Goal: Contribute content

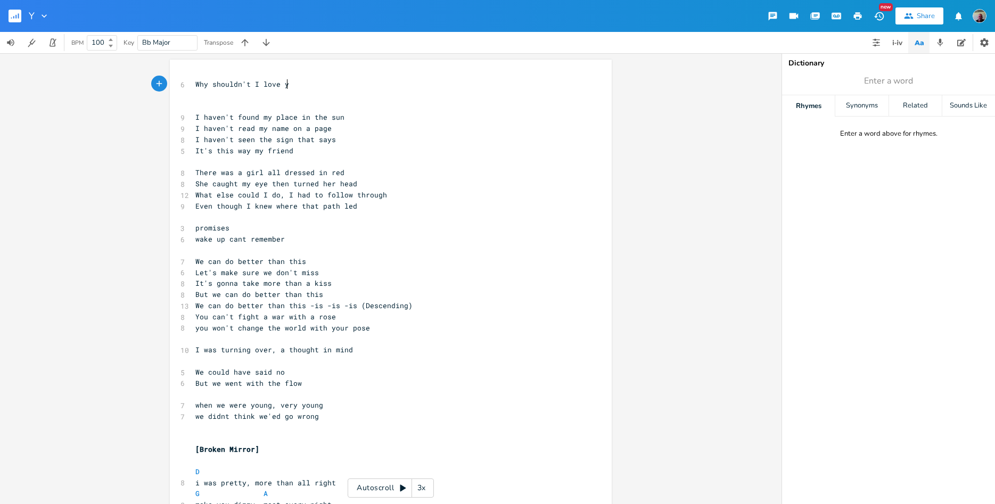
scroll to position [0, 95]
type textarea "Why shouldn't I love you"
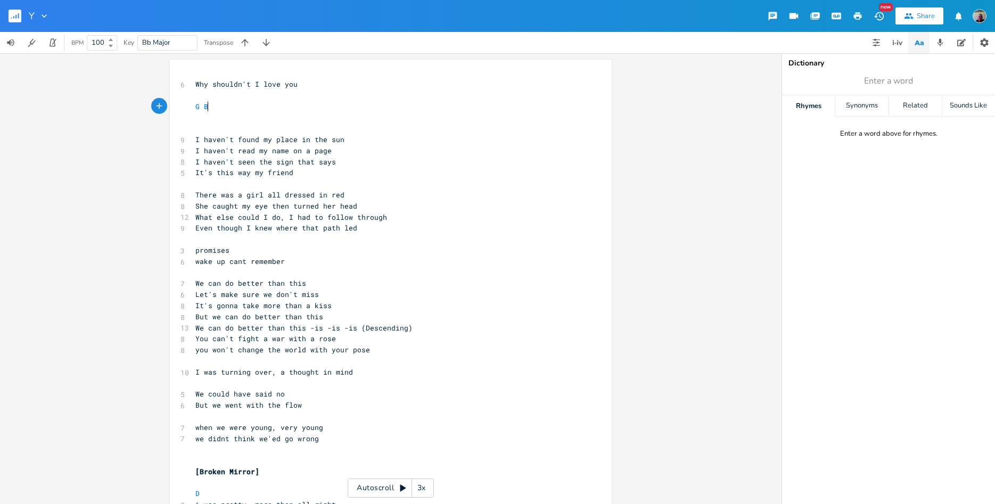
scroll to position [0, 21]
type textarea "G Bm"
click at [222, 119] on li "Bm" at bounding box center [220, 117] width 33 height 11
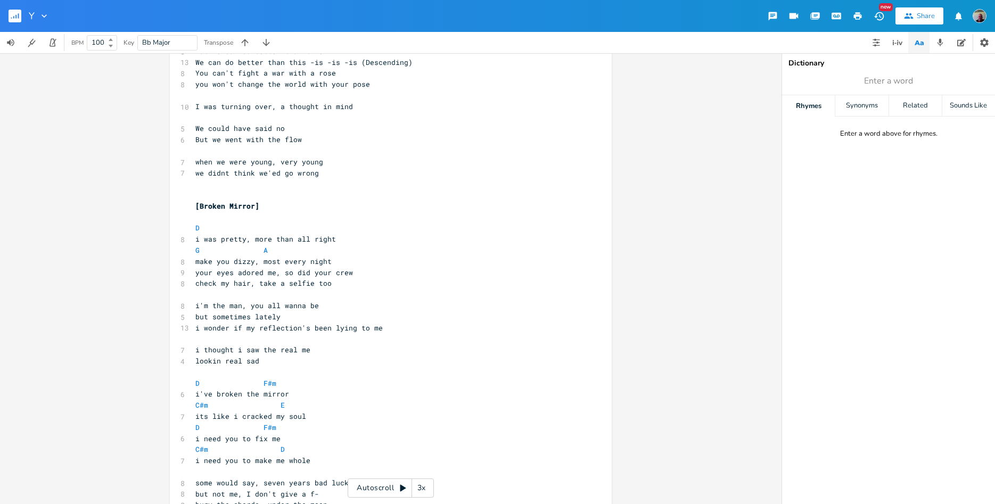
scroll to position [351, 0]
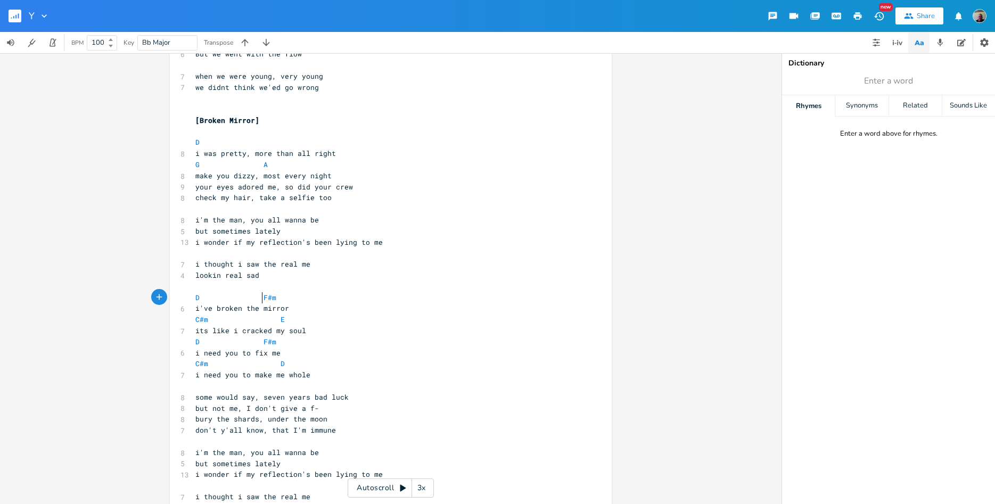
click at [254, 300] on span at bounding box center [254, 297] width 17 height 11
type textarea "i"
type textarea "D F#m"
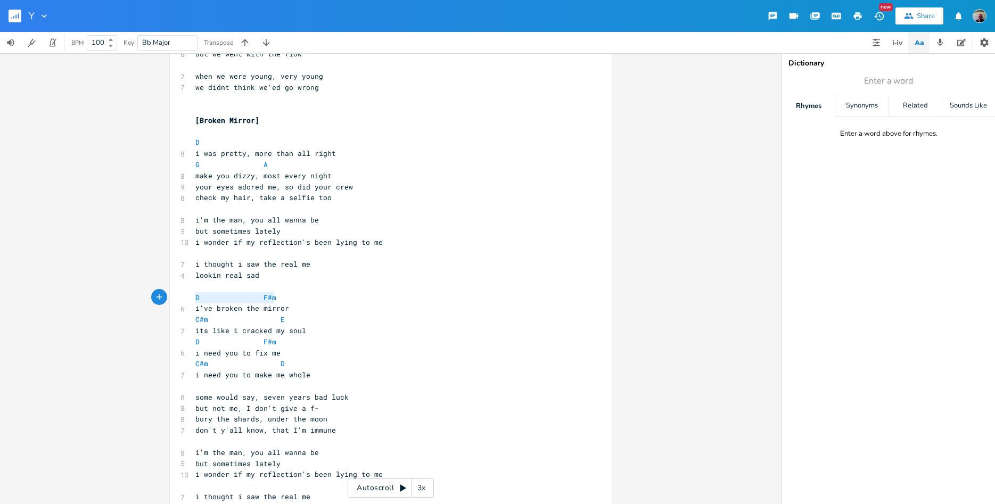
drag, startPoint x: 287, startPoint y: 300, endPoint x: 191, endPoint y: 301, distance: 95.8
type textarea "C#m E"
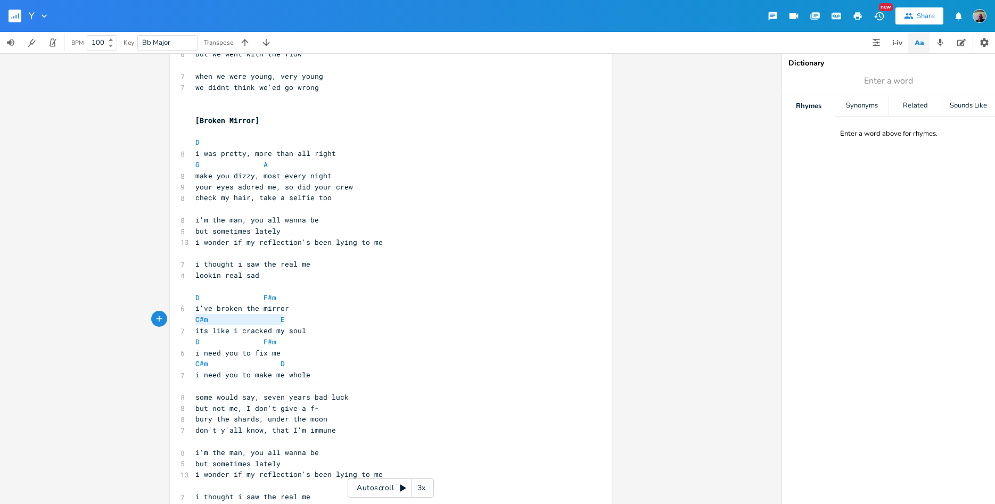
drag, startPoint x: 292, startPoint y: 317, endPoint x: 193, endPoint y: 319, distance: 99.0
click at [193, 319] on pre "C#m E" at bounding box center [385, 319] width 384 height 11
paste textarea
click at [398, 326] on pre "its like i cracked my soul" at bounding box center [385, 330] width 384 height 11
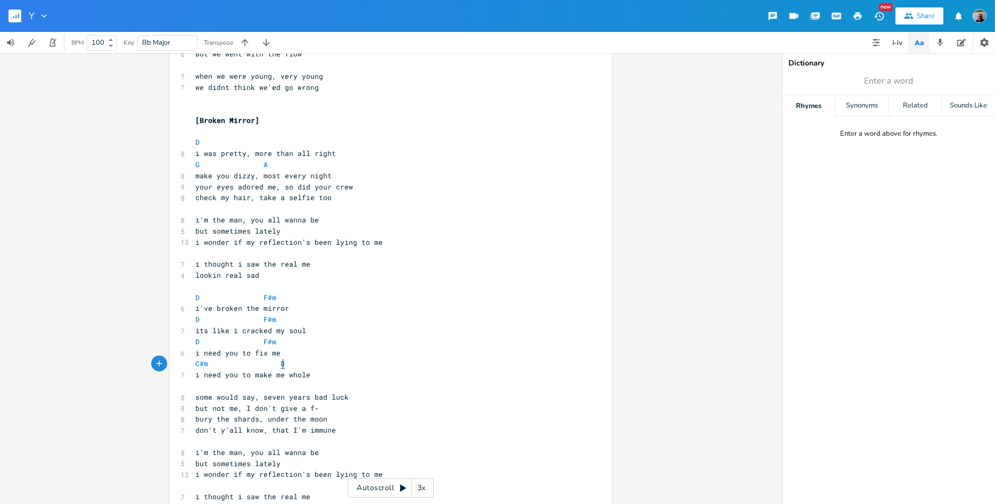
click at [282, 365] on span "D" at bounding box center [282, 364] width 4 height 10
drag, startPoint x: 286, startPoint y: 365, endPoint x: 276, endPoint y: 365, distance: 9.6
click at [277, 365] on pre "C#m D" at bounding box center [385, 363] width 384 height 11
type textarea "B"
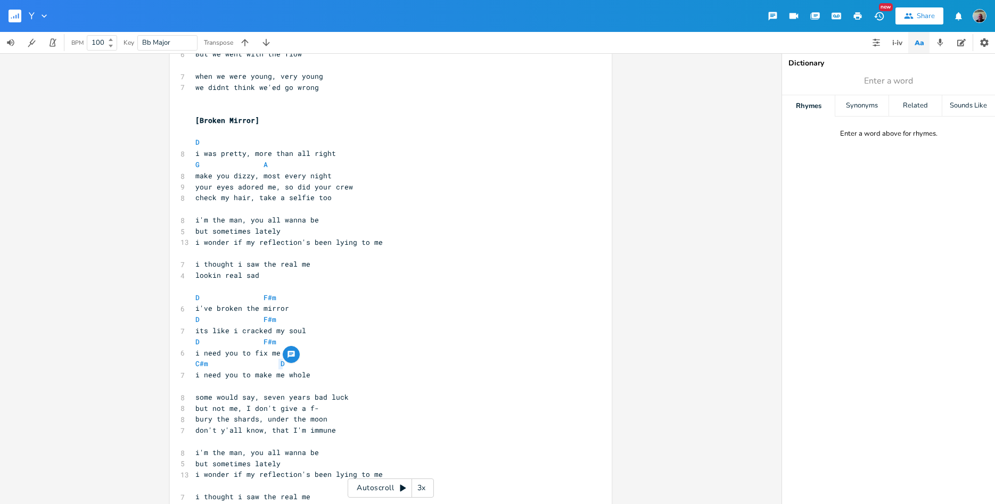
scroll to position [3, 5]
click at [349, 371] on pre "i need you to make me whole" at bounding box center [385, 374] width 384 height 11
drag, startPoint x: 336, startPoint y: 153, endPoint x: 254, endPoint y: 155, distance: 82.5
click at [254, 155] on pre "i was pretty, more than all right" at bounding box center [385, 153] width 384 height 11
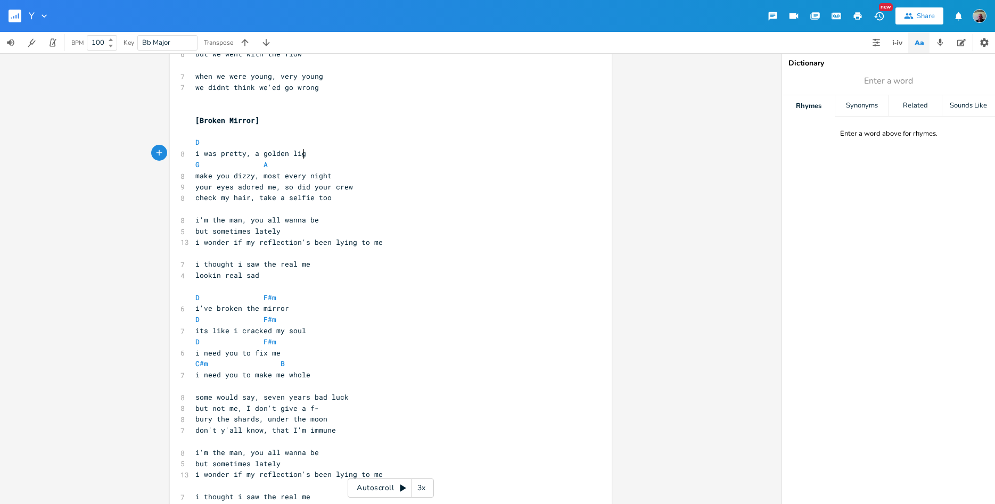
type textarea "a golden light"
drag, startPoint x: 283, startPoint y: 187, endPoint x: 349, endPoint y: 186, distance: 65.5
click at [349, 186] on span "your eyes adored me, so did your crew" at bounding box center [274, 187] width 158 height 10
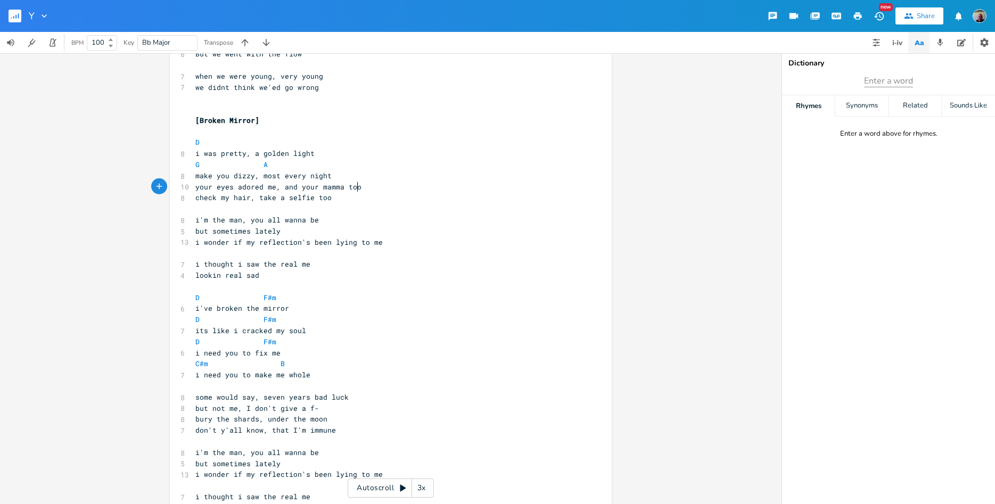
type textarea "and your mamma too"
type input "too"
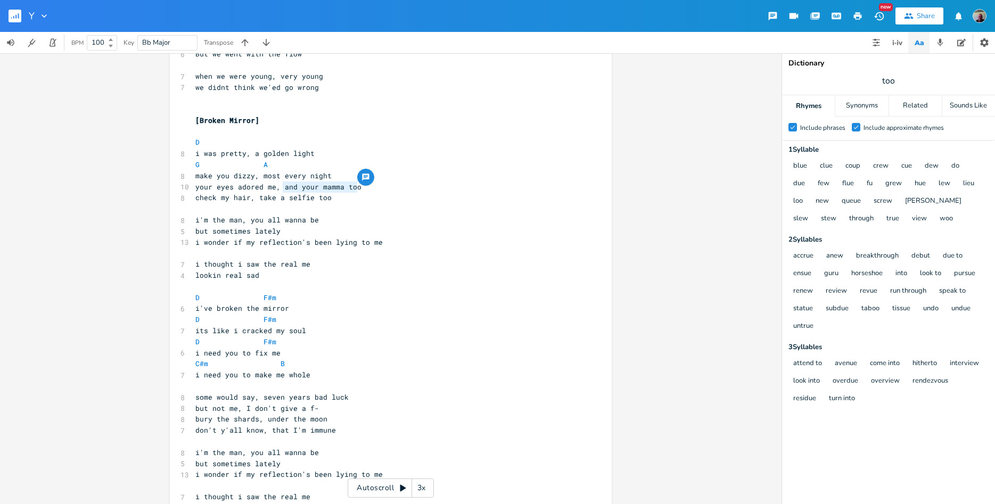
scroll to position [3, 80]
drag, startPoint x: 362, startPoint y: 187, endPoint x: 281, endPoint y: 189, distance: 81.5
click at [281, 189] on pre "your eyes adored me, and your mamma too" at bounding box center [385, 186] width 384 height 11
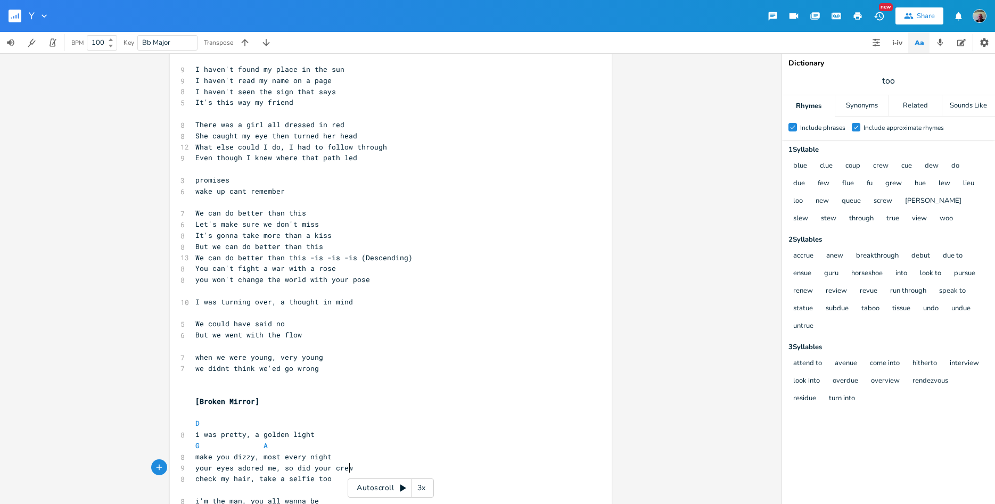
scroll to position [0, 0]
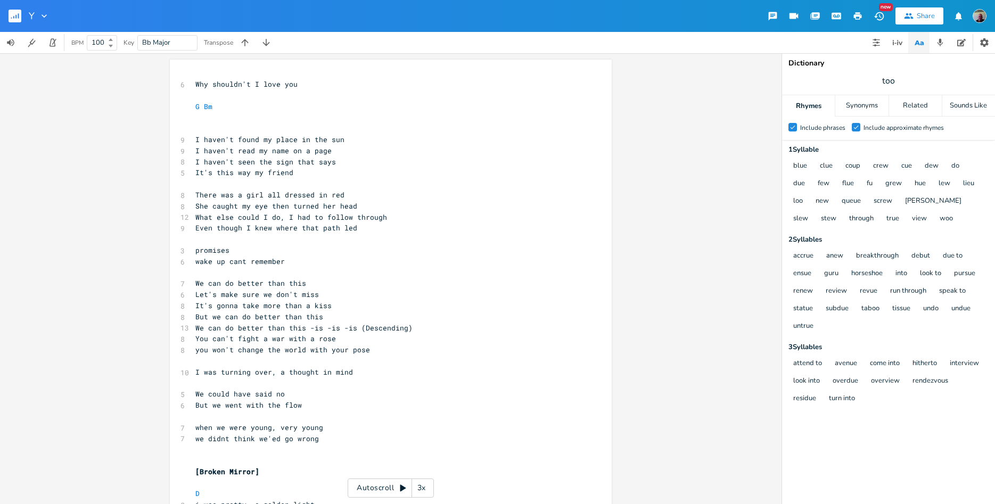
type textarea "so did your crew"
click at [18, 14] on icon "button" at bounding box center [18, 15] width 1 height 5
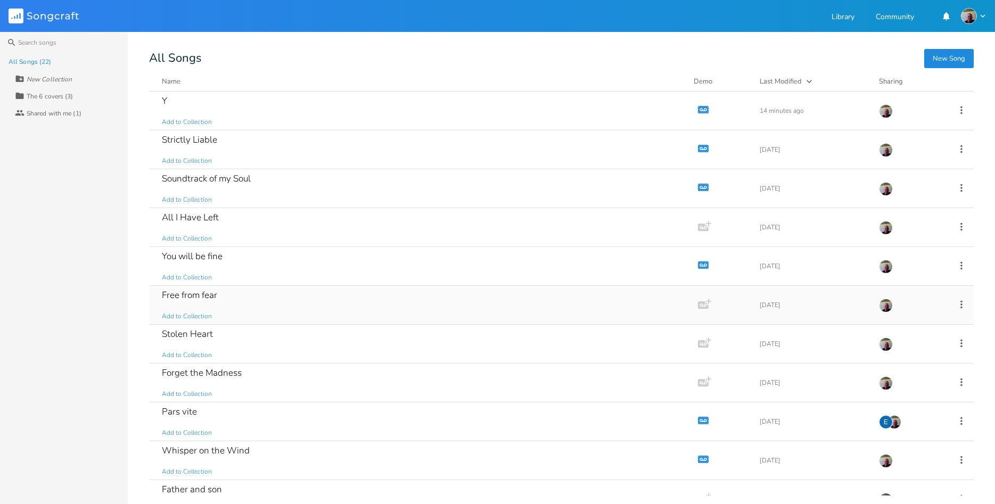
click at [282, 303] on div "Free from fear Add to Collection" at bounding box center [421, 305] width 519 height 38
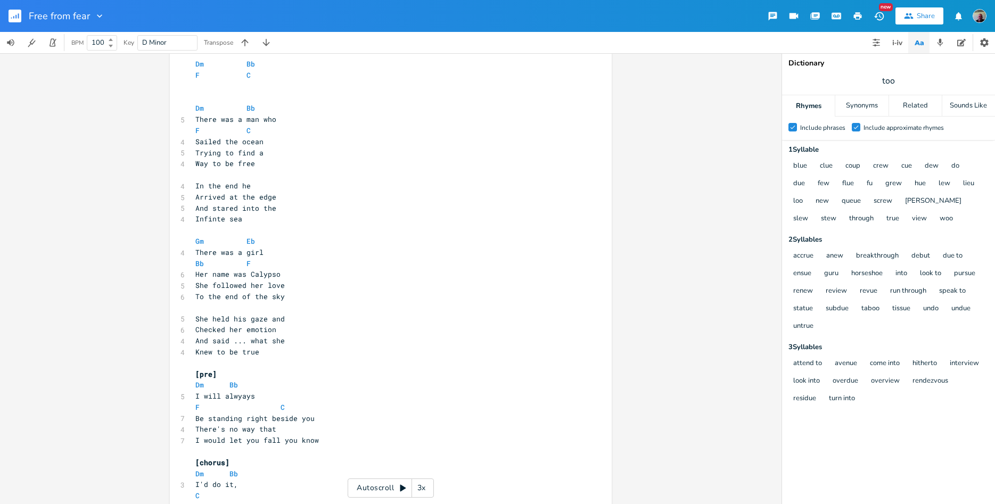
scroll to position [60, 0]
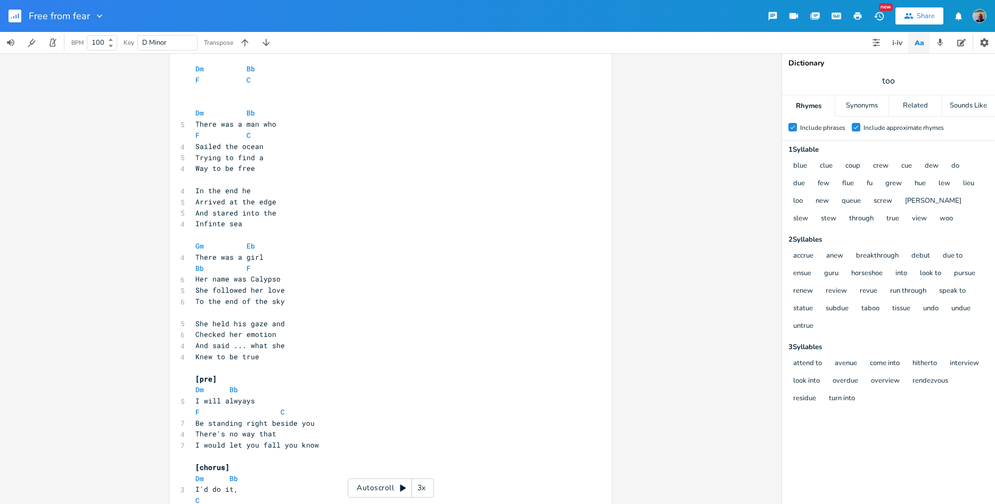
click at [17, 17] on rect "button" at bounding box center [15, 16] width 13 height 13
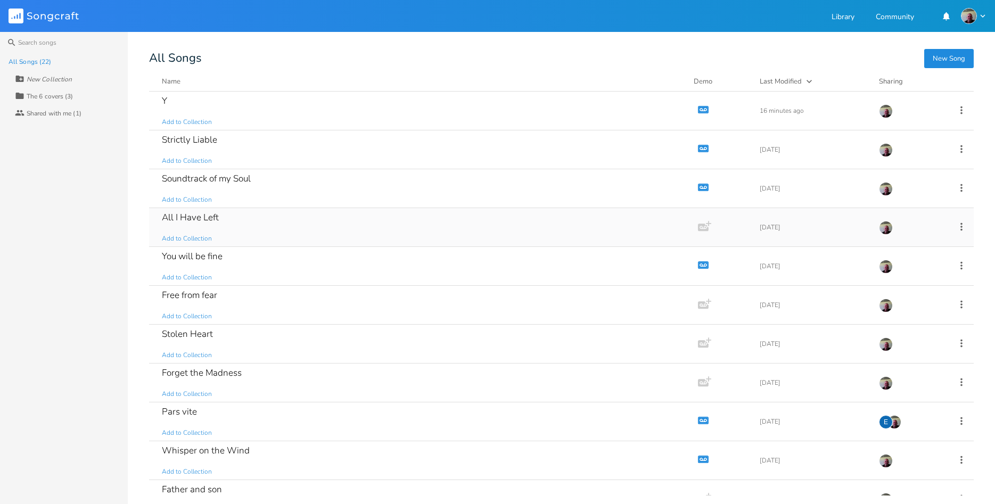
click at [259, 227] on div "All I Have Left Add to Collection" at bounding box center [421, 227] width 519 height 38
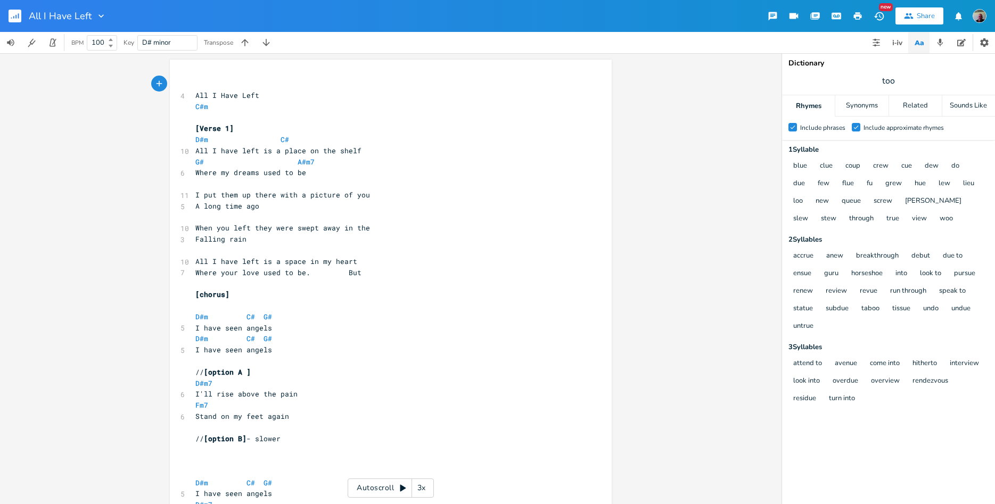
click at [10, 13] on rect "button" at bounding box center [15, 16] width 13 height 13
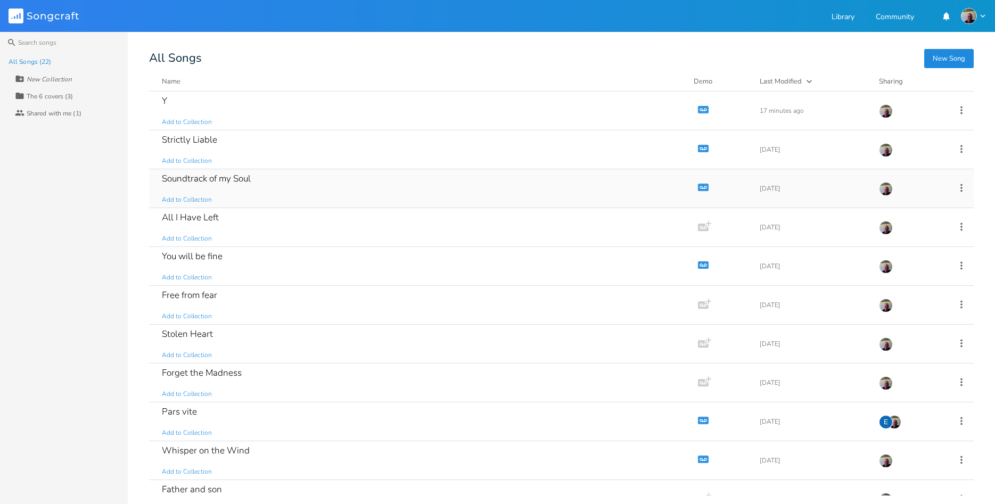
click at [275, 177] on div "Soundtrack of my Soul Add to Collection" at bounding box center [421, 188] width 519 height 38
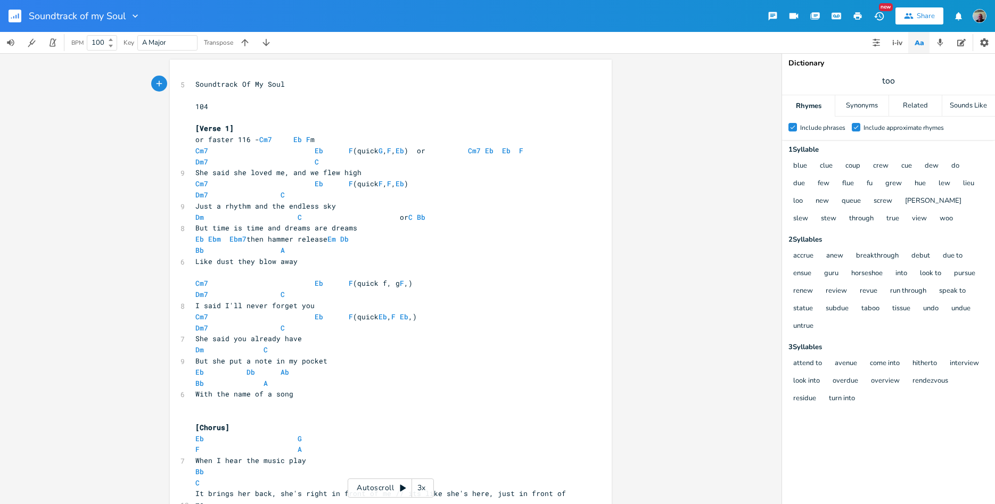
click at [15, 20] on rect "button" at bounding box center [15, 16] width 13 height 13
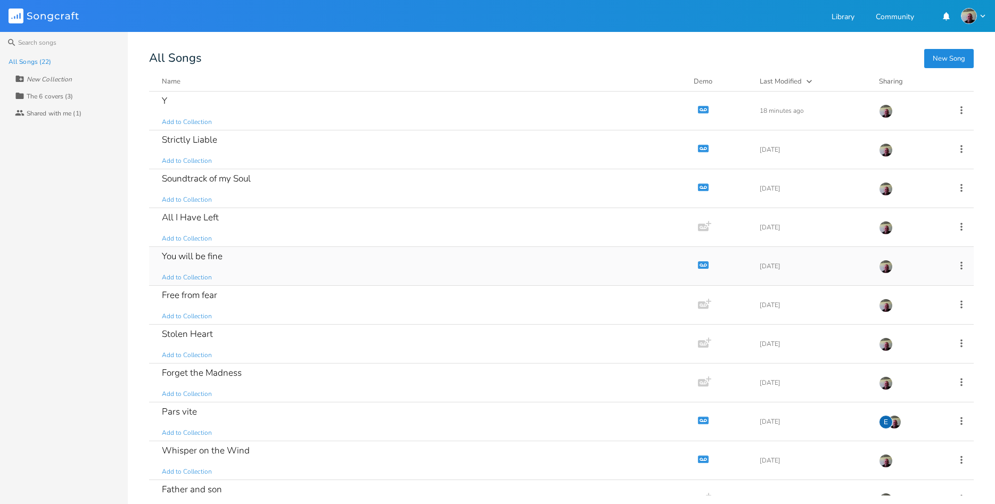
click at [293, 253] on div "You will be fine Add to Collection" at bounding box center [421, 266] width 519 height 38
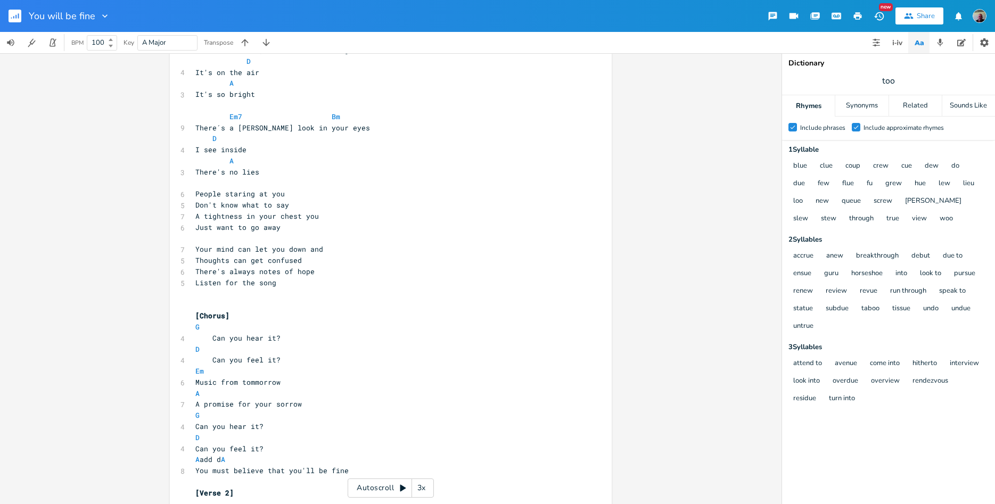
scroll to position [351, 0]
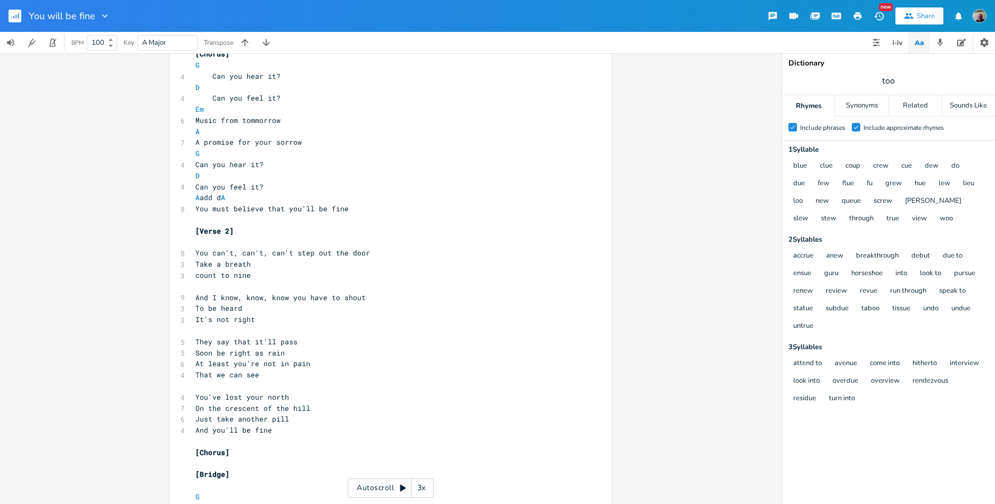
click at [19, 13] on rect "button" at bounding box center [15, 16] width 13 height 13
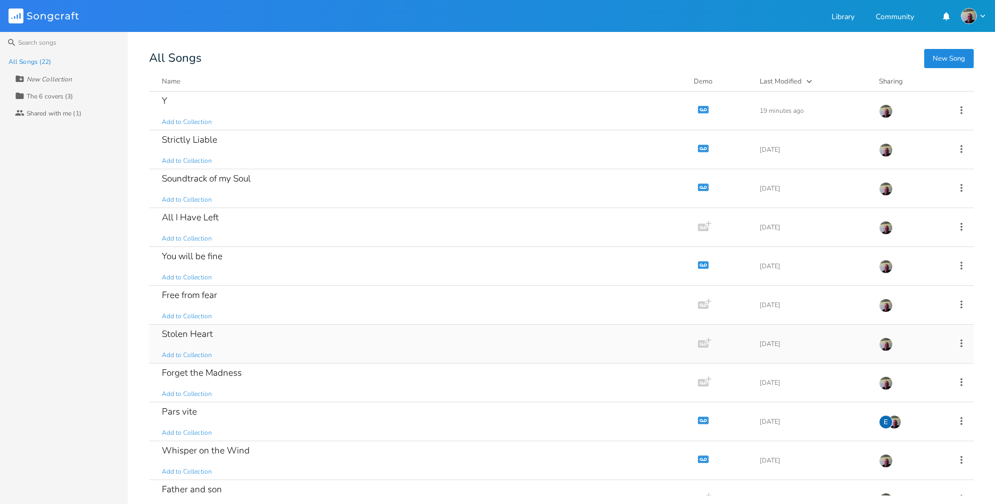
click at [301, 345] on div "Stolen Heart Add to Collection" at bounding box center [421, 344] width 519 height 38
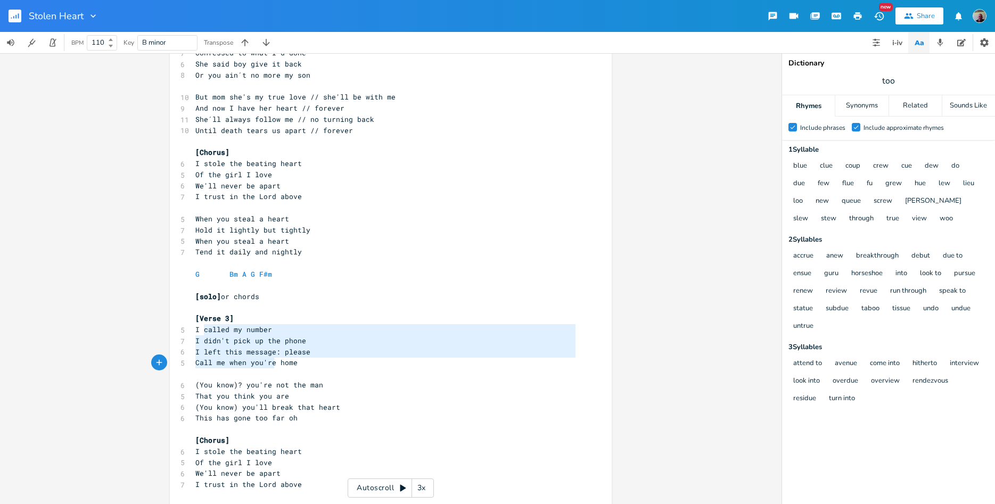
scroll to position [47, 0]
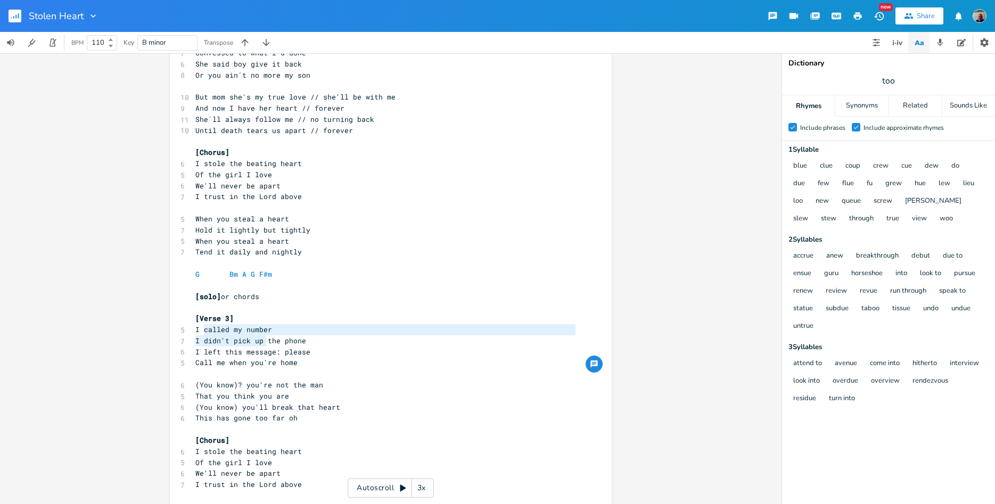
type textarea "called my number I didn't pick up"
drag, startPoint x: 203, startPoint y: 331, endPoint x: 261, endPoint y: 340, distance: 58.6
click at [261, 340] on div "3 Stolen Heart ​ ​ [Verse 1] Bm D 6 I called the [DEMOGRAPHIC_DATA] A Bm 7 To c…" at bounding box center [385, 119] width 384 height 1007
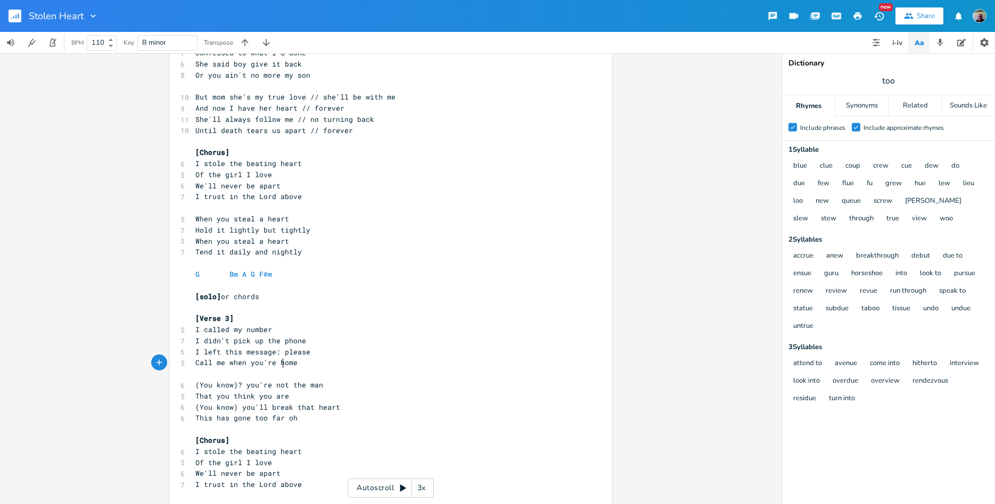
scroll to position [3, 0]
click at [281, 361] on span "Call me when you're home" at bounding box center [246, 363] width 102 height 10
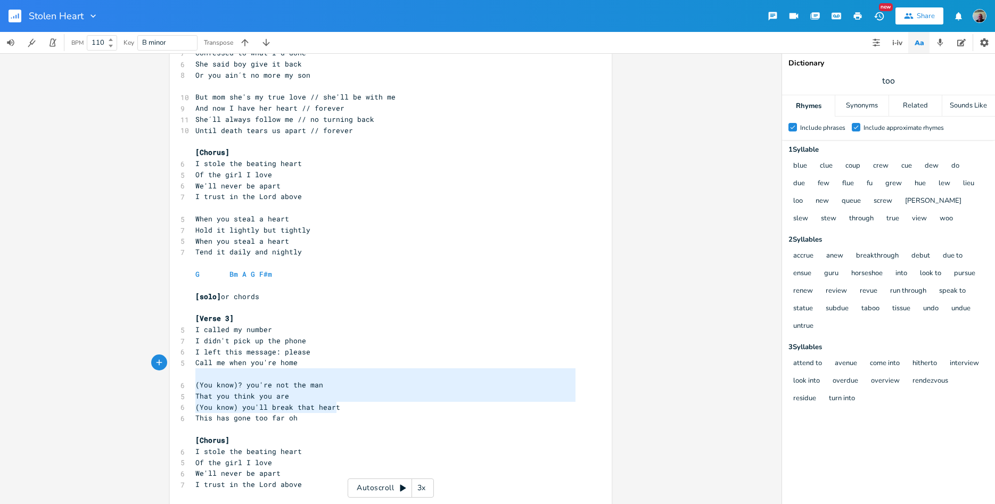
type textarea "(You know) you'll break that heart"
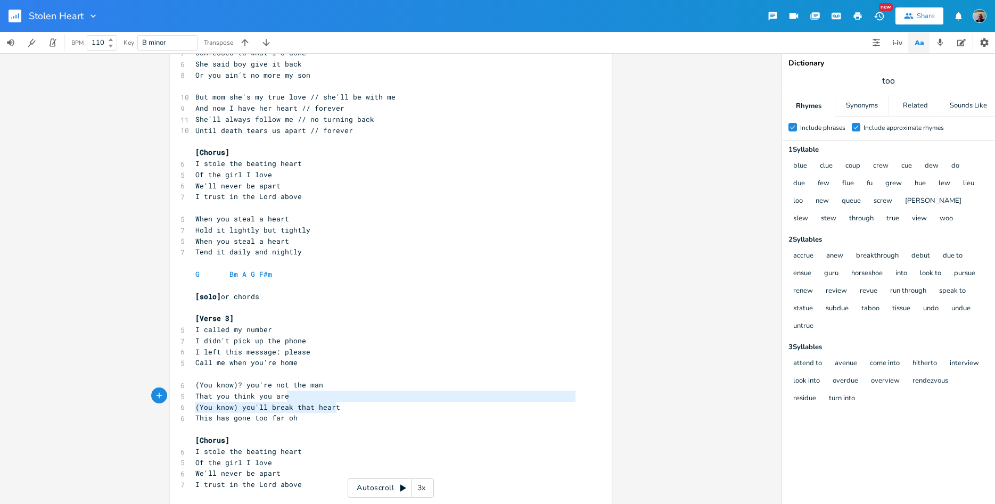
drag, startPoint x: 342, startPoint y: 411, endPoint x: 288, endPoint y: 397, distance: 55.6
click at [288, 397] on div "3 Stolen Heart ​ ​ [Verse 1] Bm D 6 I called the [DEMOGRAPHIC_DATA] A Bm 7 To c…" at bounding box center [385, 119] width 384 height 1007
click at [258, 393] on span "That you think you are" at bounding box center [242, 396] width 94 height 10
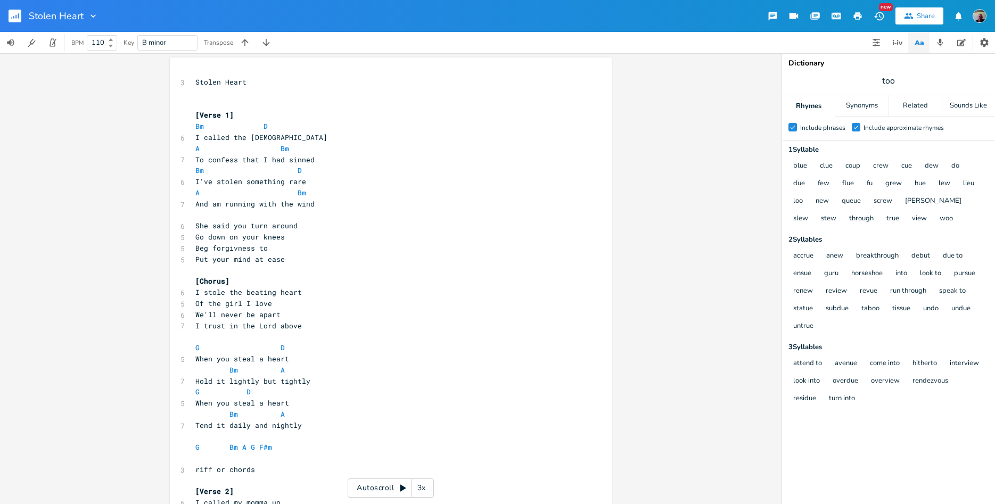
scroll to position [0, 0]
click at [20, 20] on rect "button" at bounding box center [15, 16] width 13 height 13
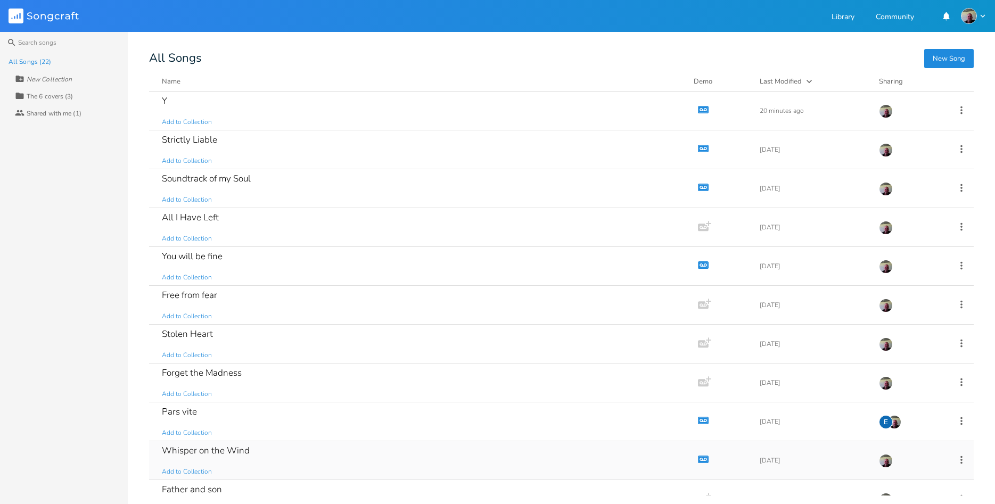
click at [286, 449] on div "Whisper on the Wind Add to Collection" at bounding box center [421, 460] width 519 height 38
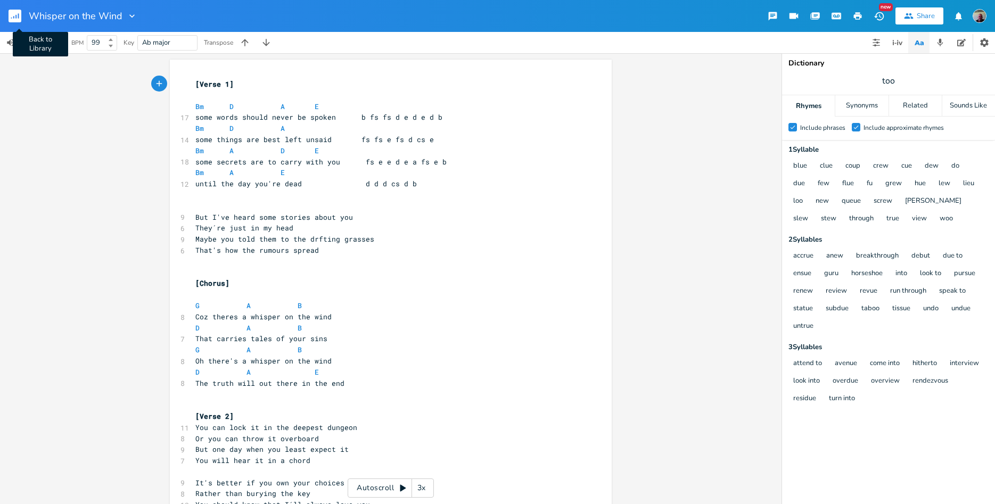
click at [14, 13] on rect "button" at bounding box center [15, 16] width 13 height 13
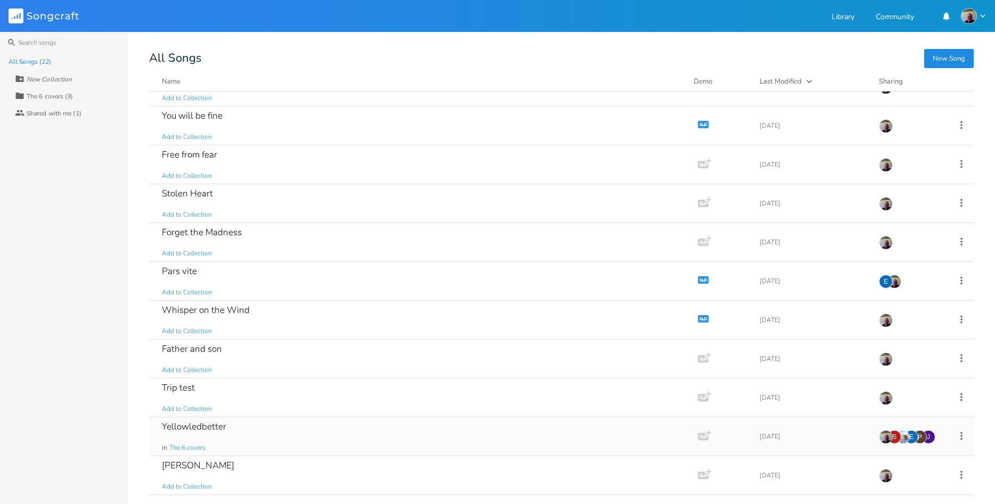
scroll to position [211, 0]
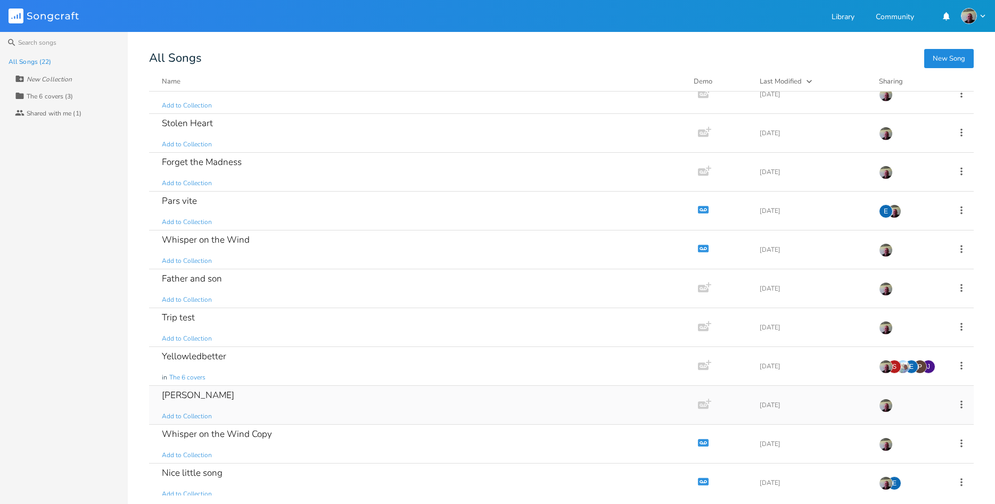
click at [285, 419] on div "[PERSON_NAME] Add to Collection" at bounding box center [421, 405] width 519 height 38
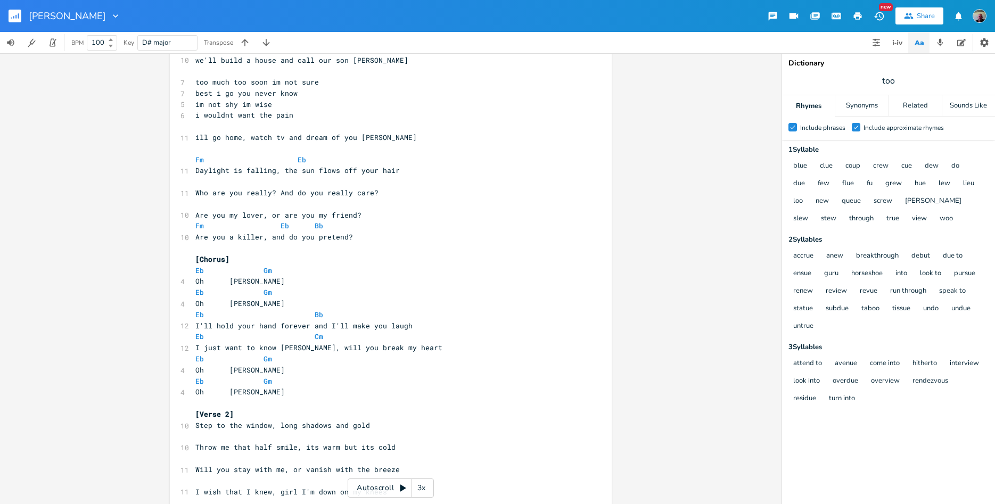
scroll to position [492, 0]
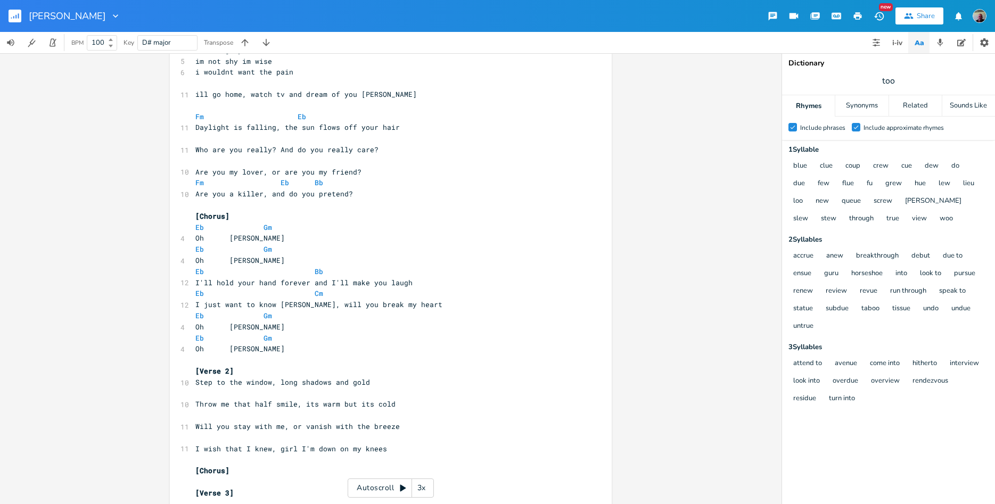
click at [15, 16] on rect "button" at bounding box center [15, 16] width 13 height 13
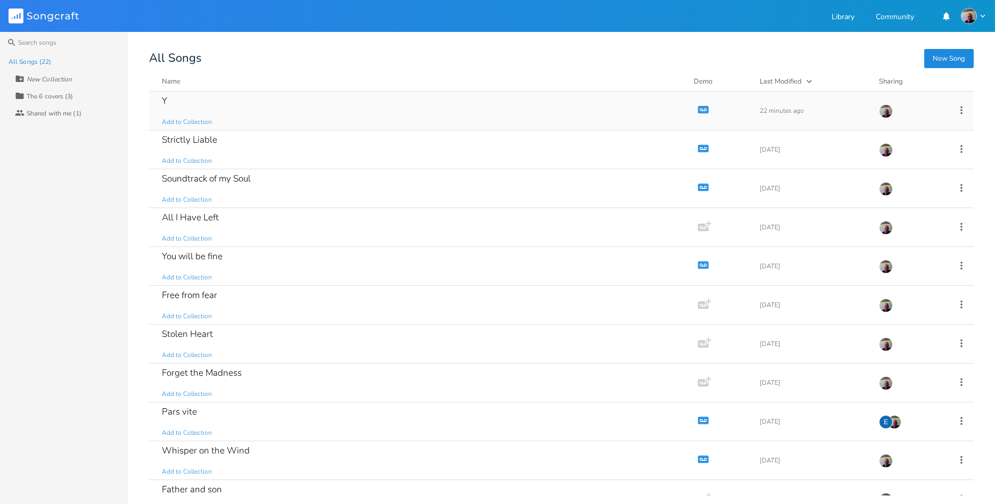
click at [233, 97] on div "Y Add to Collection" at bounding box center [421, 111] width 519 height 38
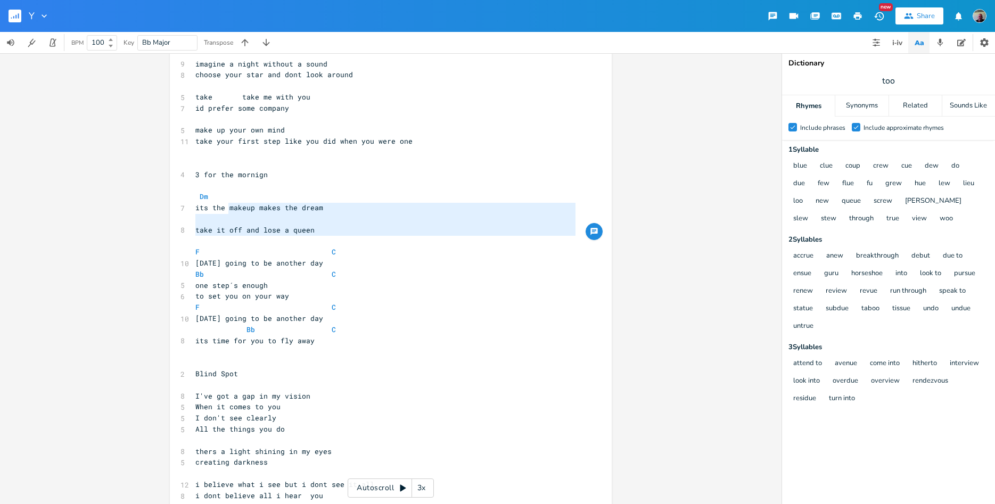
scroll to position [15, 0]
type textarea "makeup makes t"
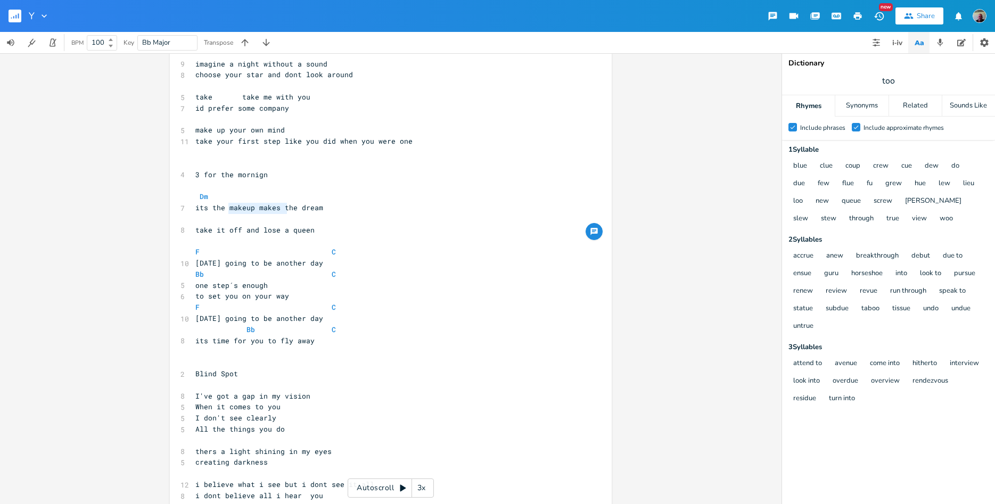
scroll to position [3, 61]
drag, startPoint x: 243, startPoint y: 209, endPoint x: 285, endPoint y: 205, distance: 41.7
click at [285, 205] on span "its the makeup makes the dream" at bounding box center [259, 208] width 128 height 10
click at [282, 240] on pre "​" at bounding box center [385, 240] width 384 height 11
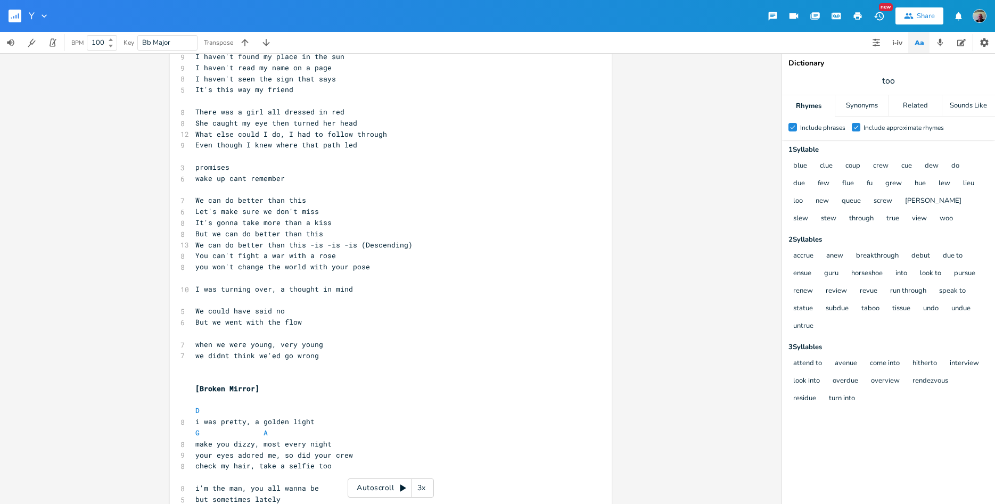
scroll to position [0, 0]
